Goal: Task Accomplishment & Management: Manage account settings

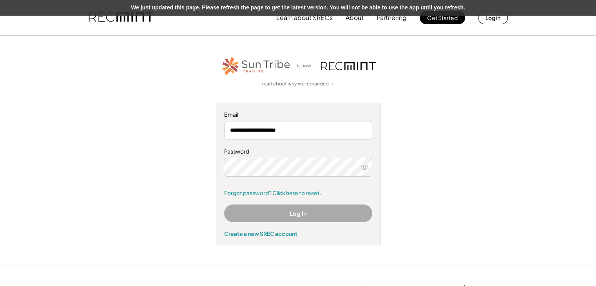
click at [265, 213] on button "Log In" at bounding box center [298, 214] width 148 height 18
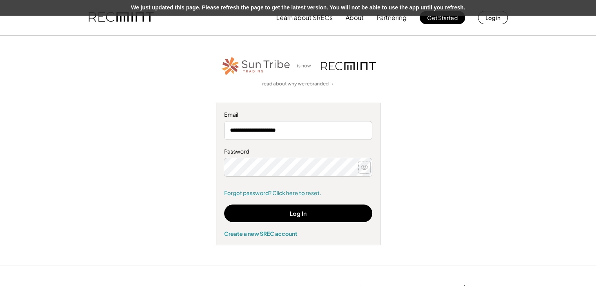
click at [363, 169] on icon at bounding box center [365, 168] width 8 height 8
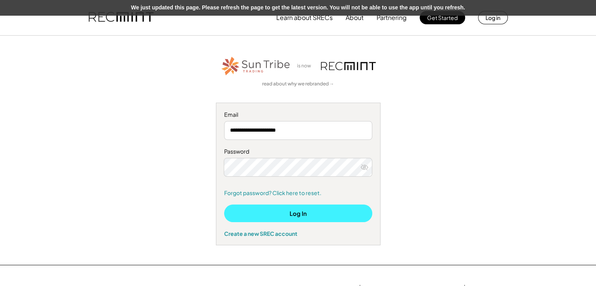
click at [273, 217] on button "Log In" at bounding box center [298, 214] width 148 height 18
click at [297, 214] on button "Log In" at bounding box center [298, 214] width 148 height 18
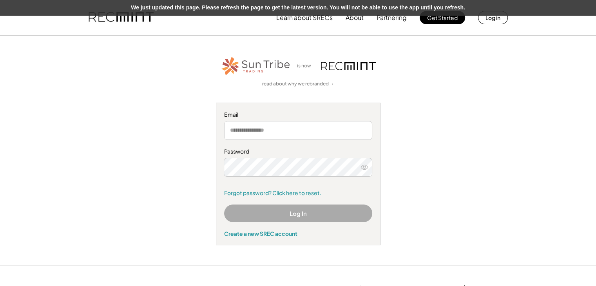
type input "**********"
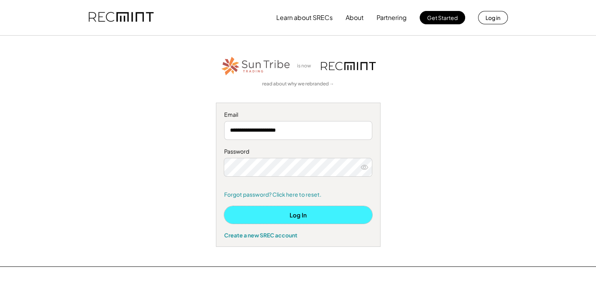
click at [301, 218] on button "Log In" at bounding box center [298, 215] width 148 height 18
click at [301, 217] on button "Log In" at bounding box center [298, 215] width 148 height 18
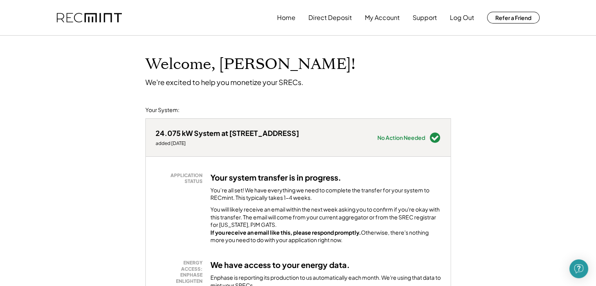
click at [303, 120] on div "24.075 kW System at 1223 Spruce Ln added 9/25/25 Needs Attention see below No A…" at bounding box center [298, 138] width 305 height 38
click at [469, 13] on button "Log Out" at bounding box center [462, 18] width 24 height 16
